Goal: Task Accomplishment & Management: Manage account settings

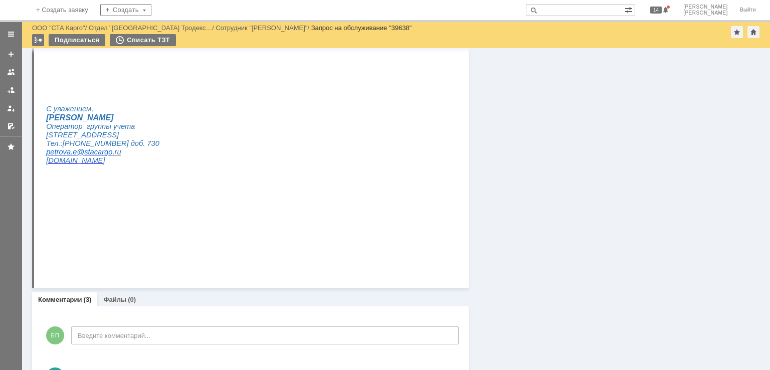
scroll to position [1203, 0]
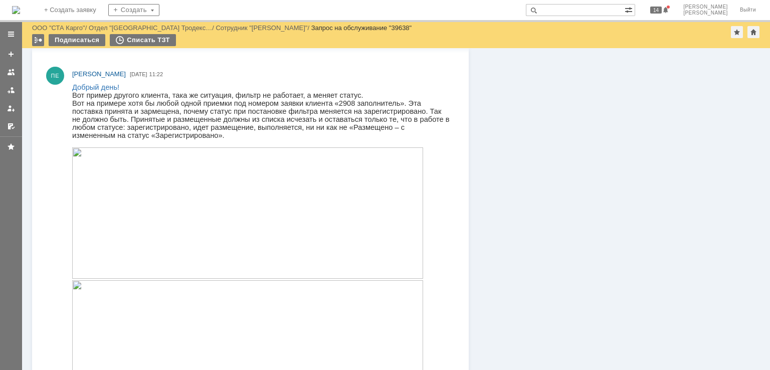
click at [226, 249] on img at bounding box center [247, 212] width 351 height 131
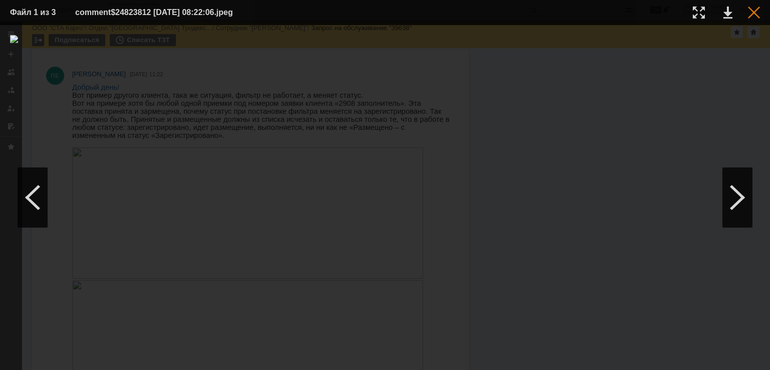
click at [751, 13] on div at bounding box center [754, 13] width 12 height 12
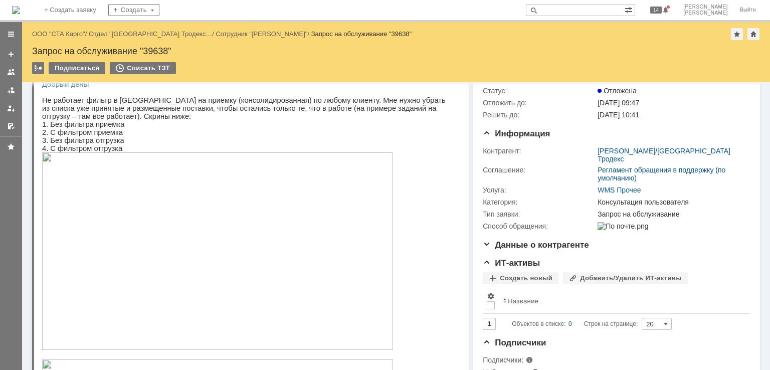
scroll to position [0, 0]
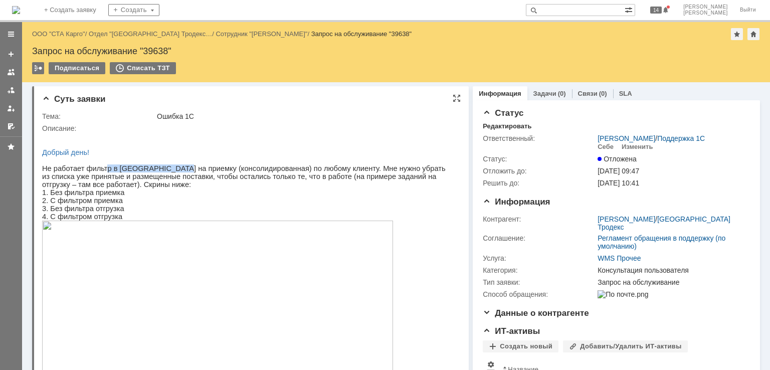
drag, startPoint x: 100, startPoint y: 171, endPoint x: 165, endPoint y: 170, distance: 65.7
click at [165, 170] on span "Не работает фильтр в задании на приемку (консолидированная) по любому клиенту. …" at bounding box center [244, 184] width 404 height 40
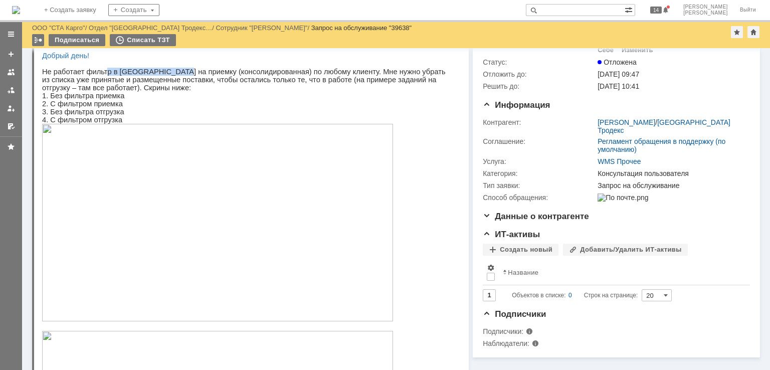
scroll to position [100, 0]
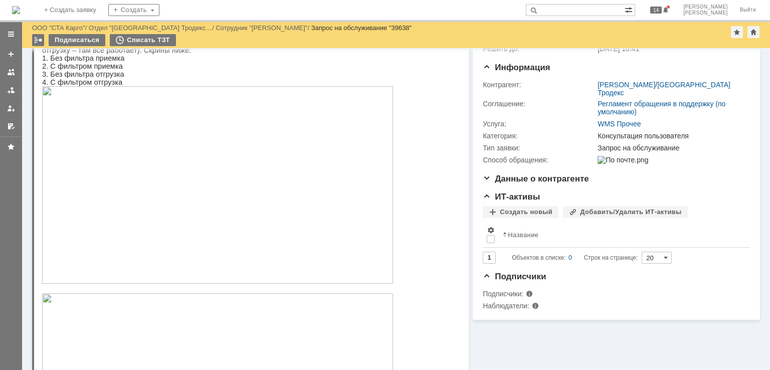
click at [123, 175] on img at bounding box center [217, 185] width 351 height 198
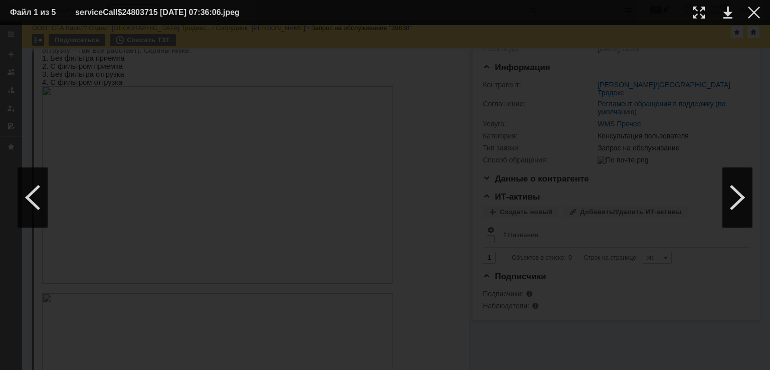
click at [744, 11] on td at bounding box center [746, 12] width 28 height 15
drag, startPoint x: 744, startPoint y: 12, endPoint x: 748, endPoint y: 18, distance: 7.5
click at [746, 15] on td at bounding box center [746, 12] width 28 height 15
click at [748, 18] on div at bounding box center [754, 13] width 12 height 12
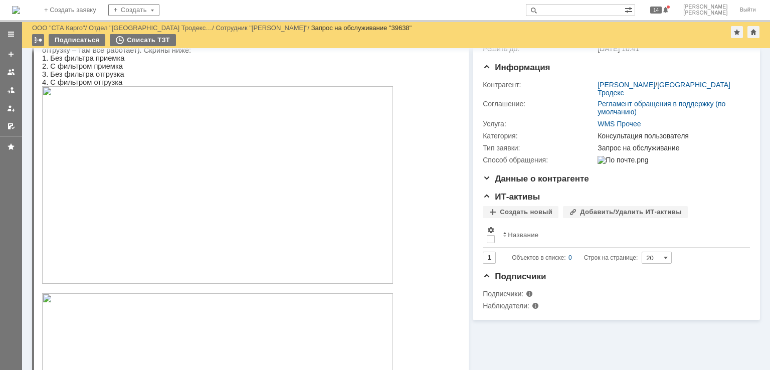
click at [113, 166] on img at bounding box center [217, 185] width 351 height 198
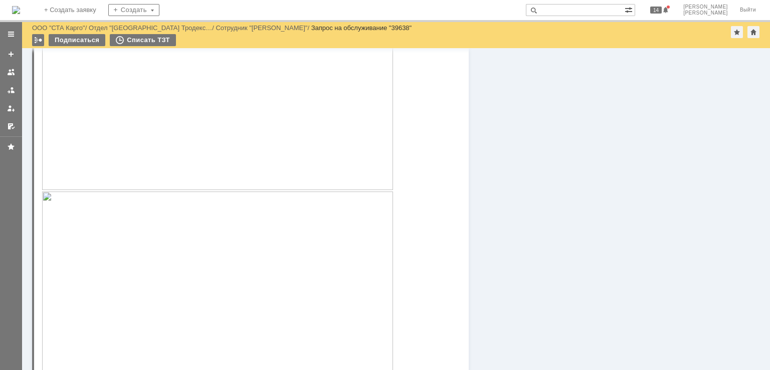
scroll to position [351, 0]
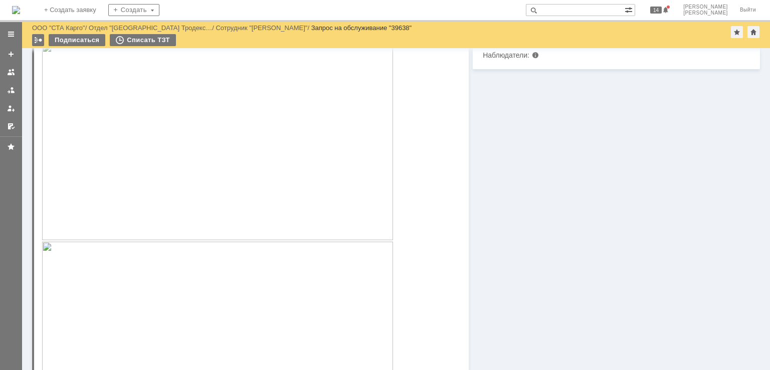
click at [156, 168] on img at bounding box center [217, 142] width 351 height 198
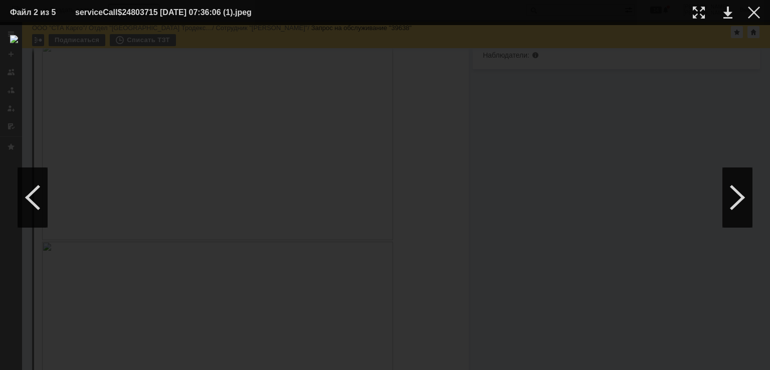
click at [231, 205] on img at bounding box center [385, 197] width 750 height 325
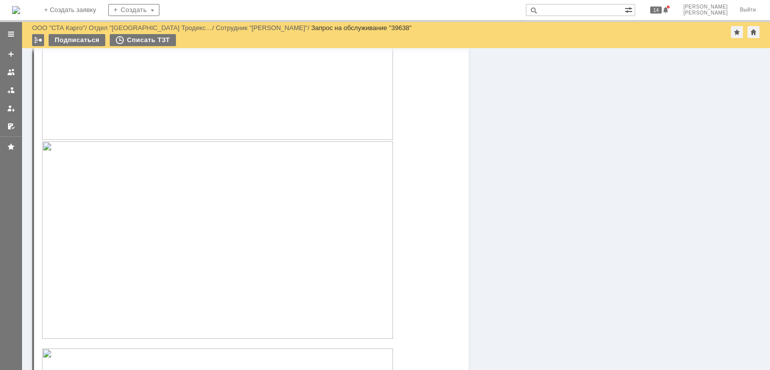
scroll to position [251, 0]
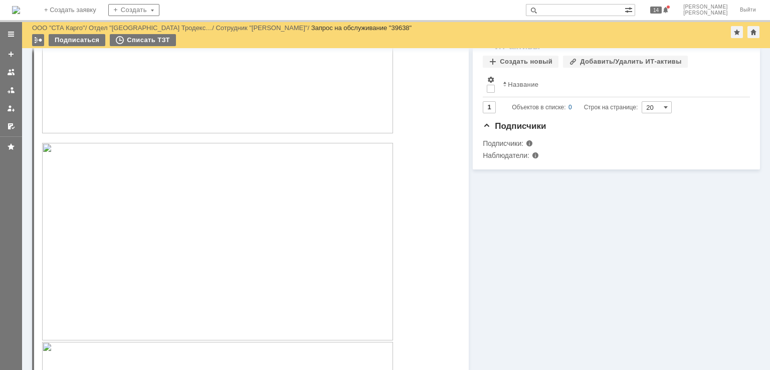
click at [181, 218] on img at bounding box center [217, 242] width 351 height 198
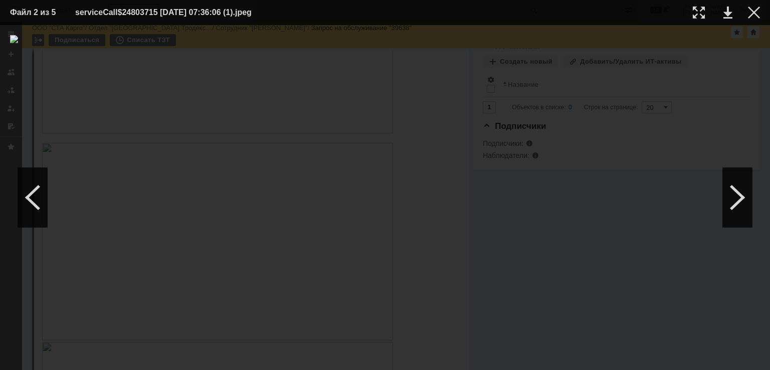
click at [764, 13] on table "Файл 2 из 5 serviceCall$24803715 15.09.2025 07:36:06 (1).jpeg" at bounding box center [385, 12] width 770 height 25
click at [760, 11] on table "Файл 2 из 5 serviceCall$24803715 15.09.2025 07:36:06 (1).jpeg" at bounding box center [385, 12] width 770 height 25
click at [759, 11] on div at bounding box center [754, 13] width 12 height 12
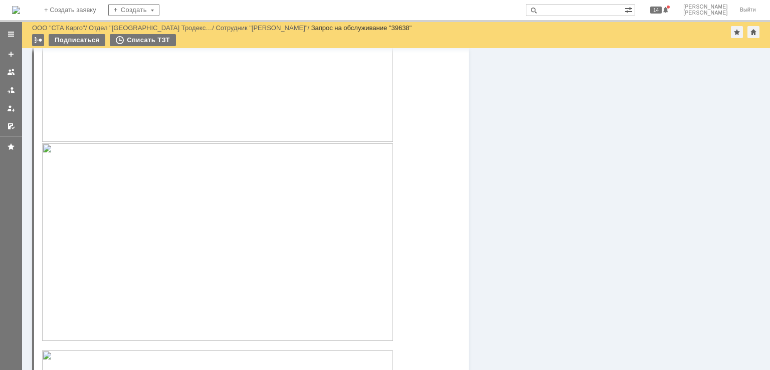
scroll to position [451, 0]
click at [196, 118] on img at bounding box center [217, 41] width 351 height 198
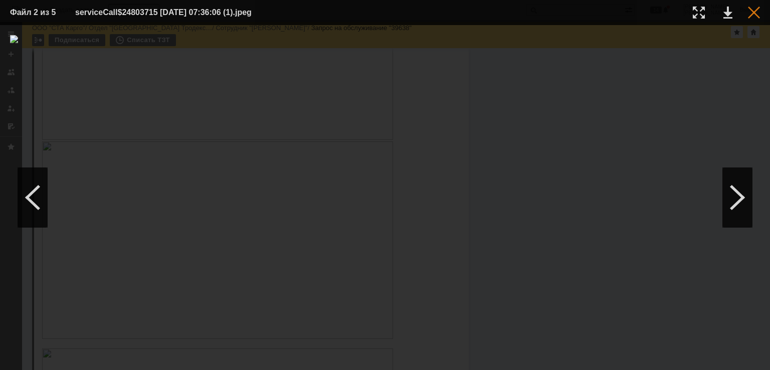
click at [759, 11] on div at bounding box center [754, 13] width 12 height 12
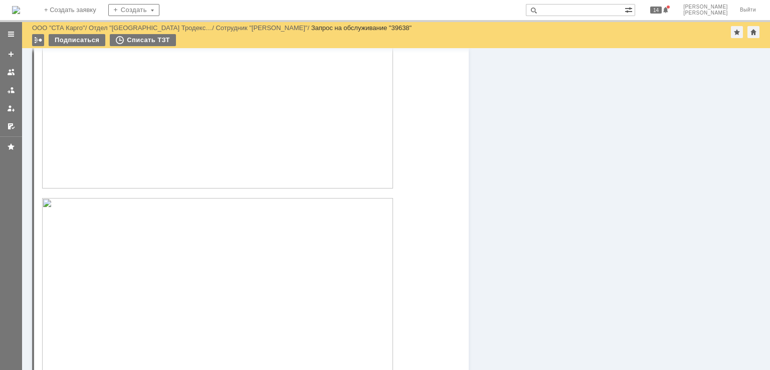
scroll to position [702, 0]
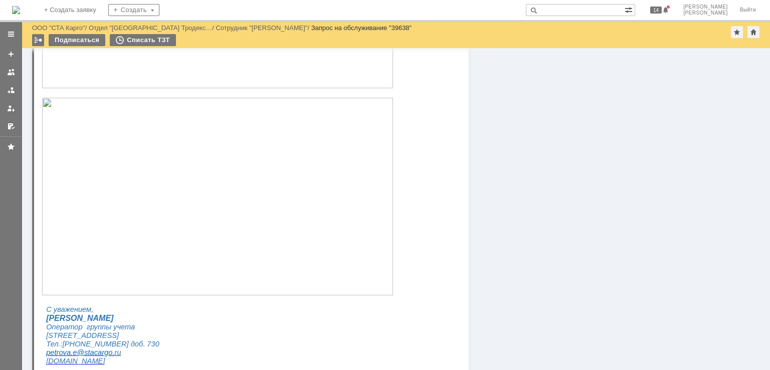
click at [160, 165] on img at bounding box center [217, 197] width 351 height 198
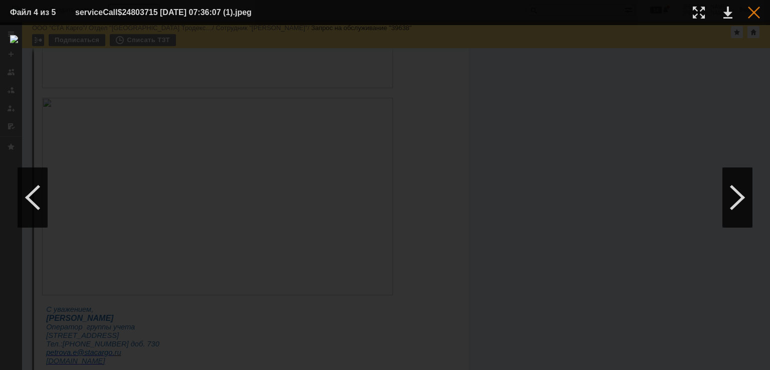
click at [758, 15] on div at bounding box center [754, 13] width 12 height 12
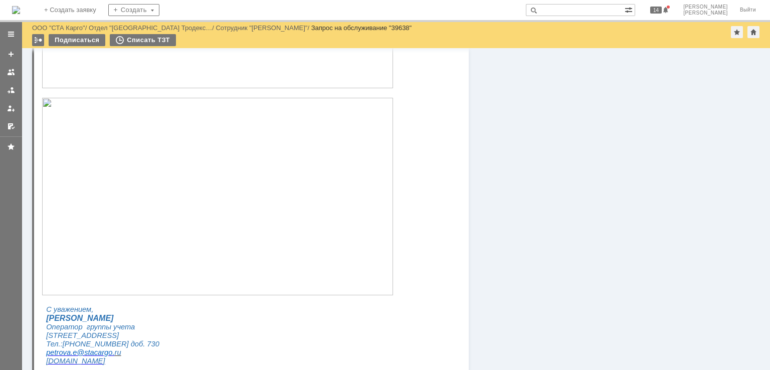
scroll to position [551, 0]
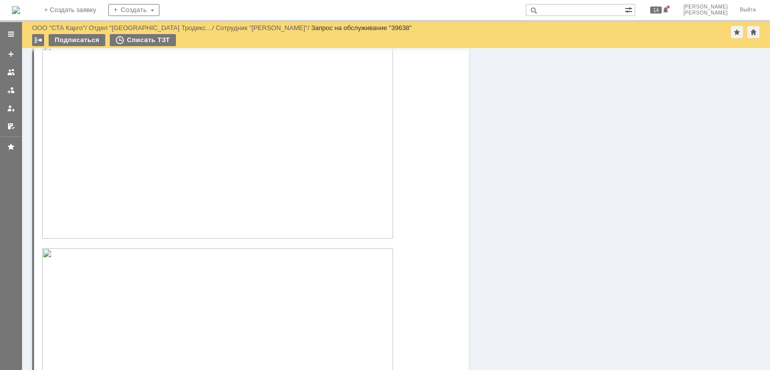
click at [151, 155] on img at bounding box center [217, 140] width 351 height 198
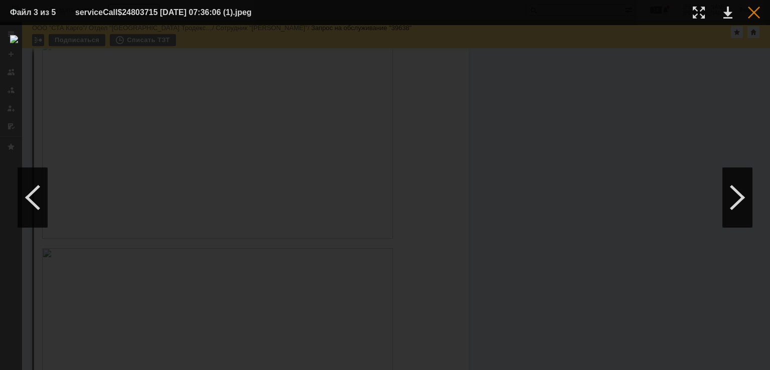
click at [758, 13] on div at bounding box center [754, 13] width 12 height 12
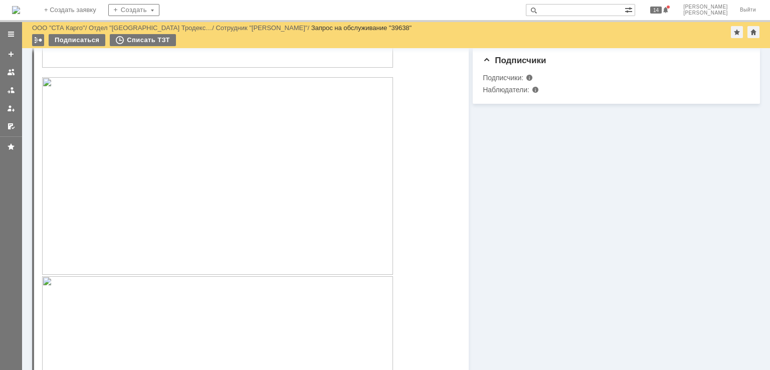
scroll to position [301, 0]
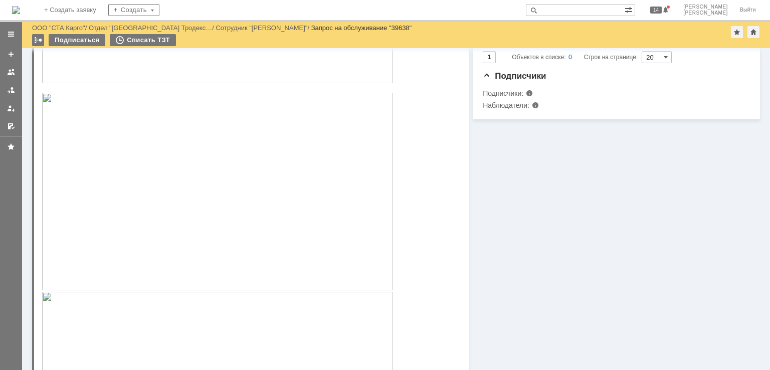
click at [199, 181] on img at bounding box center [217, 192] width 351 height 198
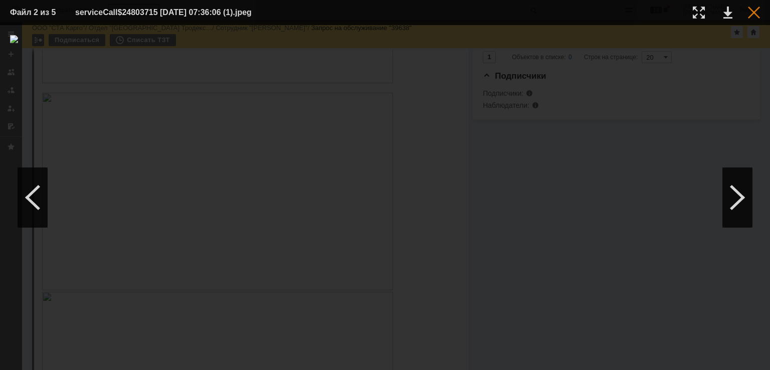
click at [754, 10] on div at bounding box center [754, 13] width 12 height 12
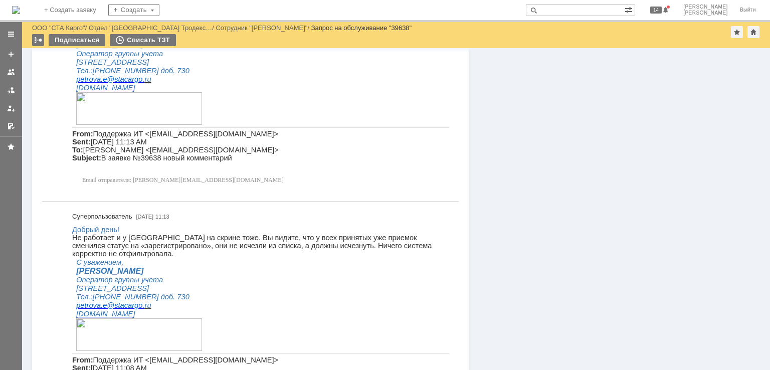
scroll to position [1588, 0]
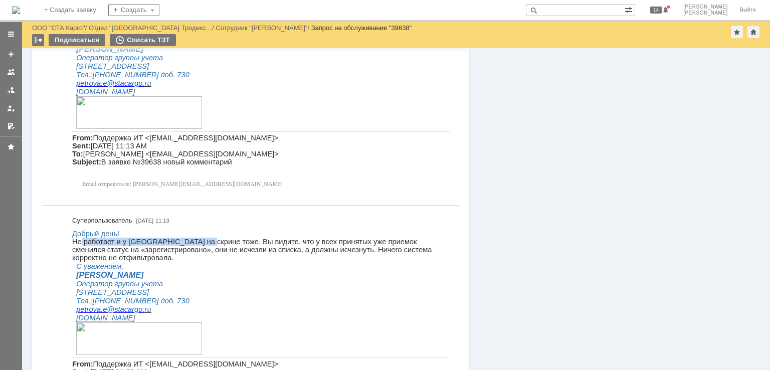
drag, startPoint x: 78, startPoint y: 241, endPoint x: 191, endPoint y: 241, distance: 112.3
click at [191, 241] on p "Не работает и у Вас на скрине тоже. Вы видите, что у всех принятых уже приемок …" at bounding box center [261, 250] width 378 height 24
click at [226, 242] on p "Не работает и у Вас на скрине тоже. Вы видите, что у всех принятых уже приемок …" at bounding box center [261, 250] width 378 height 24
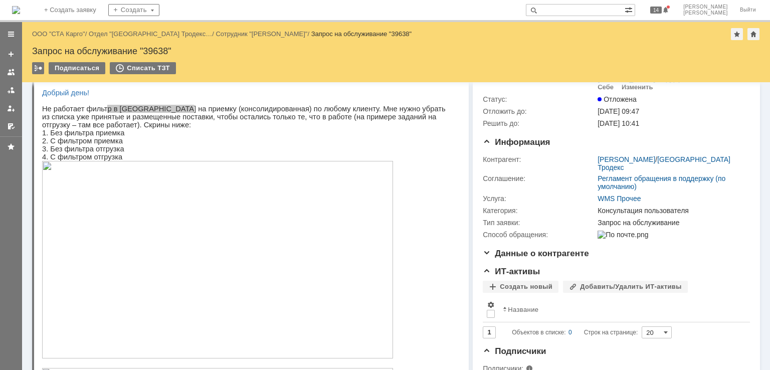
scroll to position [0, 0]
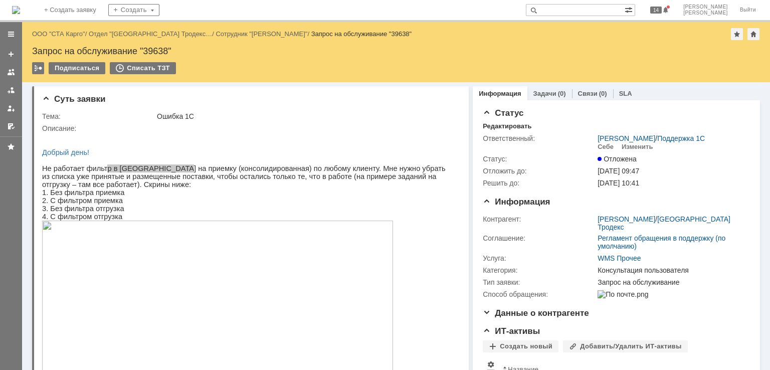
drag, startPoint x: 146, startPoint y: 43, endPoint x: 150, endPoint y: 49, distance: 7.1
click at [146, 43] on div "Назад | ООО "СТА Карго" / Отдел "Санкт-Петербург Тродекс… / Сотрудник "Петрова …" at bounding box center [396, 52] width 748 height 60
click at [150, 49] on div "Запрос на обслуживание "39638"" at bounding box center [396, 51] width 728 height 10
copy div "39638"
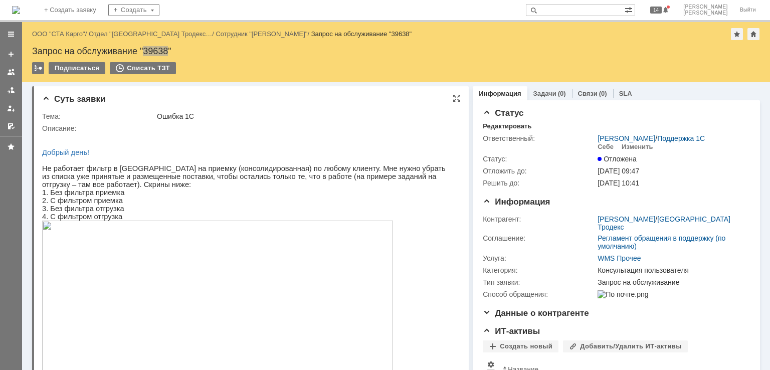
click at [275, 164] on p at bounding box center [247, 160] width 410 height 8
click at [598, 146] on div "Себе" at bounding box center [606, 147] width 16 height 8
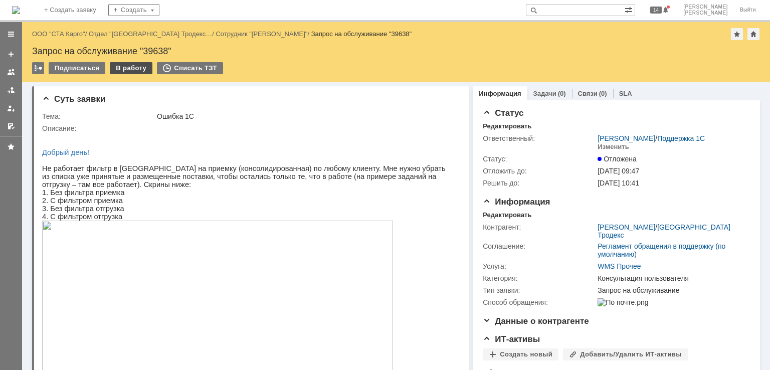
click at [121, 68] on div "В работу" at bounding box center [131, 68] width 43 height 12
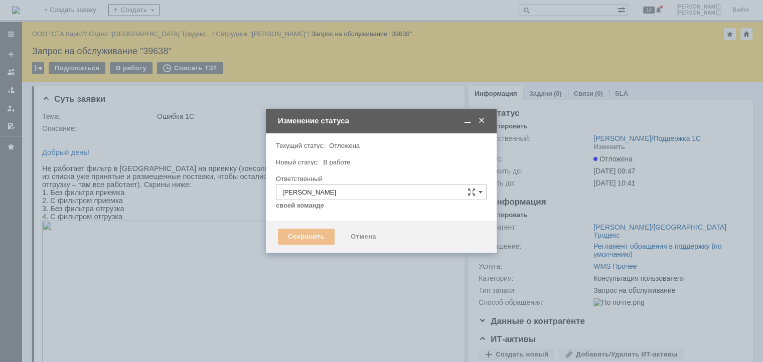
type input "Консультация пользователя"
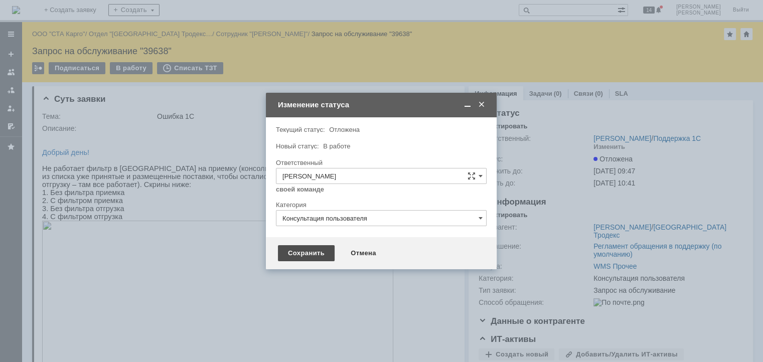
click at [302, 251] on div "Сохранить" at bounding box center [306, 253] width 57 height 16
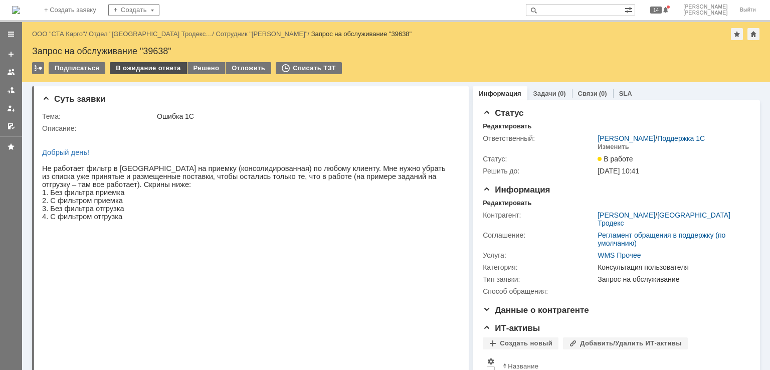
click at [149, 66] on div "В ожидание ответа" at bounding box center [148, 68] width 77 height 12
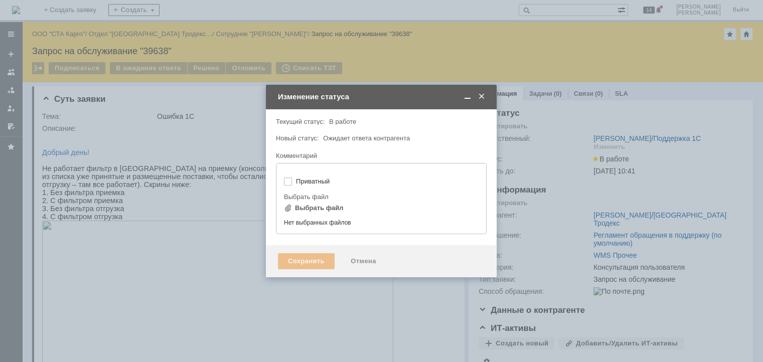
type input "[не указано]"
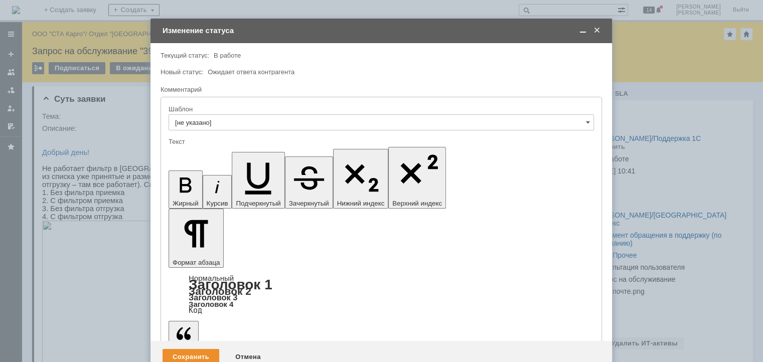
click at [200, 349] on div "Сохранить" at bounding box center [190, 357] width 57 height 16
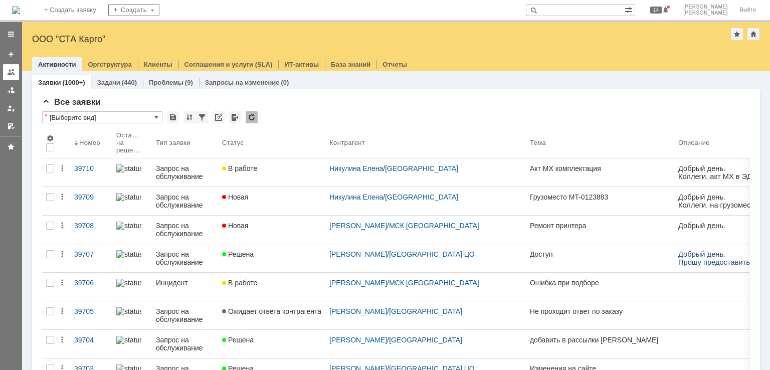
click at [15, 79] on link at bounding box center [11, 72] width 16 height 16
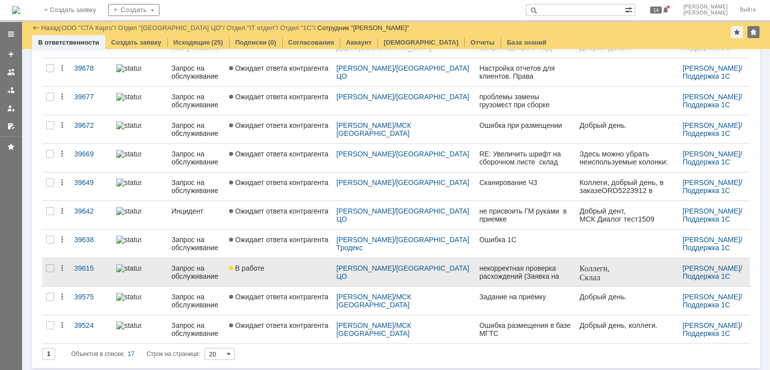
click at [282, 274] on link "В работе" at bounding box center [278, 272] width 107 height 28
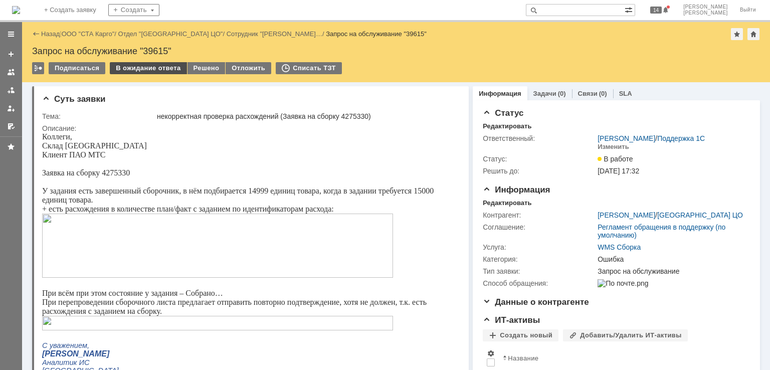
click at [146, 68] on div "В ожидание ответа" at bounding box center [148, 68] width 77 height 12
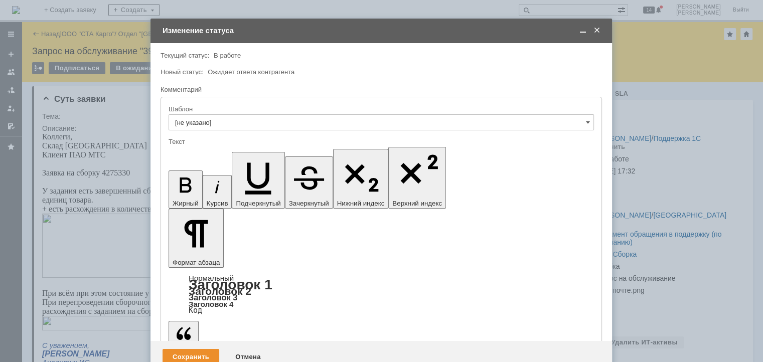
click at [248, 349] on div "Отмена" at bounding box center [248, 357] width 46 height 16
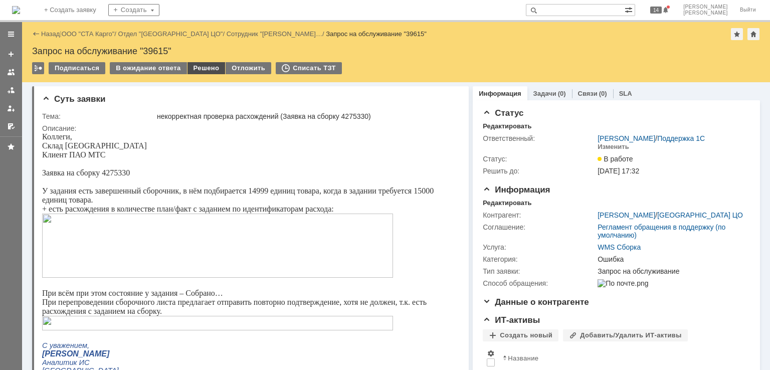
click at [201, 70] on div "Решено" at bounding box center [206, 68] width 38 height 12
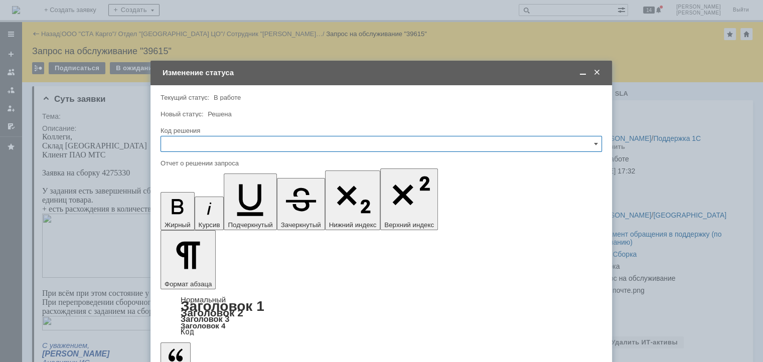
click at [228, 137] on input "text" at bounding box center [380, 144] width 441 height 16
click at [191, 267] on div "Повторный" at bounding box center [381, 262] width 440 height 16
click at [242, 148] on input "Повторный" at bounding box center [380, 144] width 441 height 16
drag, startPoint x: 191, startPoint y: 275, endPoint x: 193, endPoint y: 258, distance: 16.7
click at [190, 275] on span "Решено" at bounding box center [381, 278] width 428 height 8
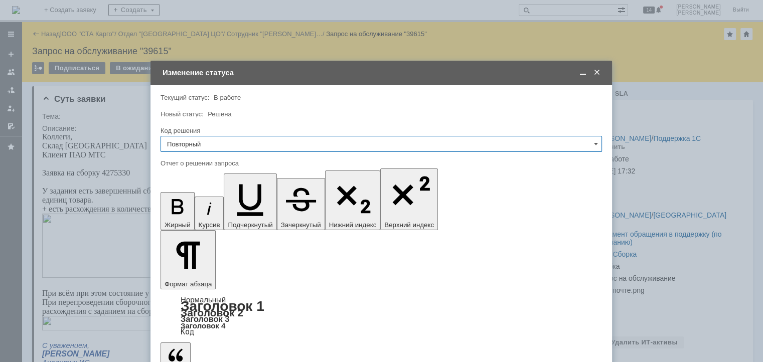
type input "Решено"
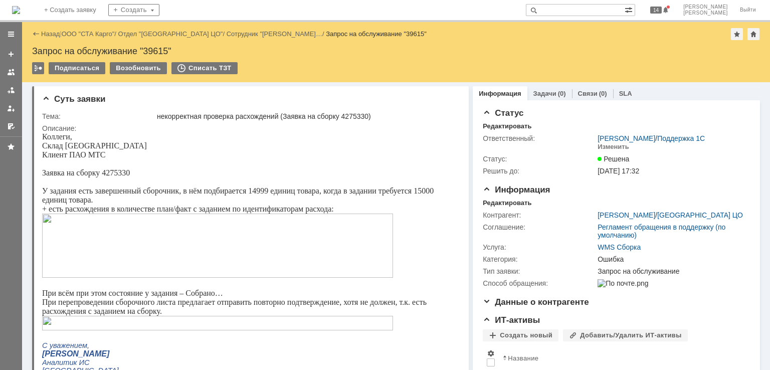
drag, startPoint x: 81, startPoint y: 34, endPoint x: 78, endPoint y: 40, distance: 7.0
click at [81, 34] on link "ООО "СТА Карго"" at bounding box center [88, 34] width 53 height 8
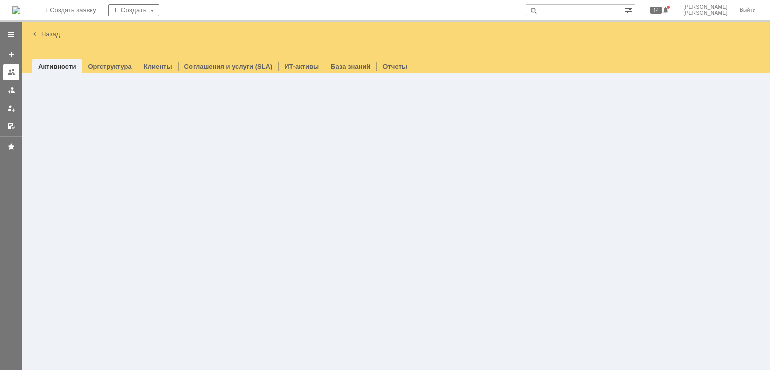
click at [15, 73] on link at bounding box center [11, 72] width 16 height 16
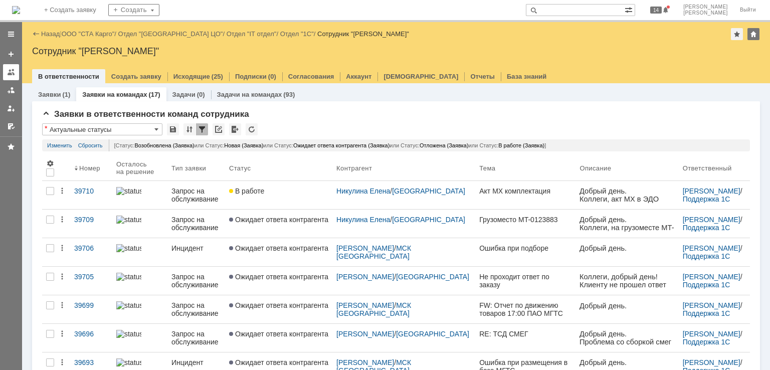
click at [7, 73] on div at bounding box center [11, 72] width 8 height 8
click at [306, 228] on link "Ожидает ответа контрагента" at bounding box center [278, 224] width 107 height 28
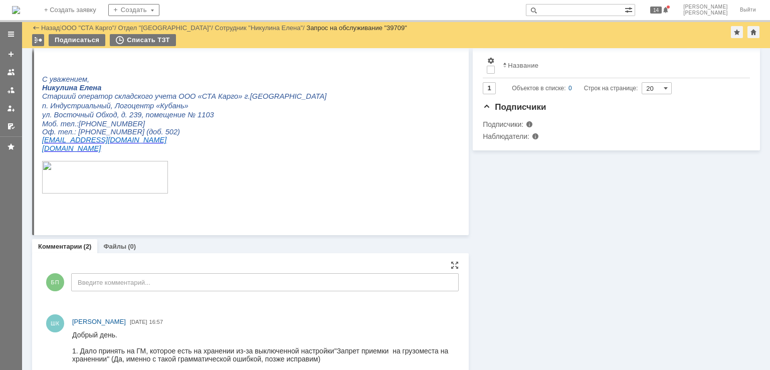
scroll to position [345, 0]
